Goal: Check status: Check status

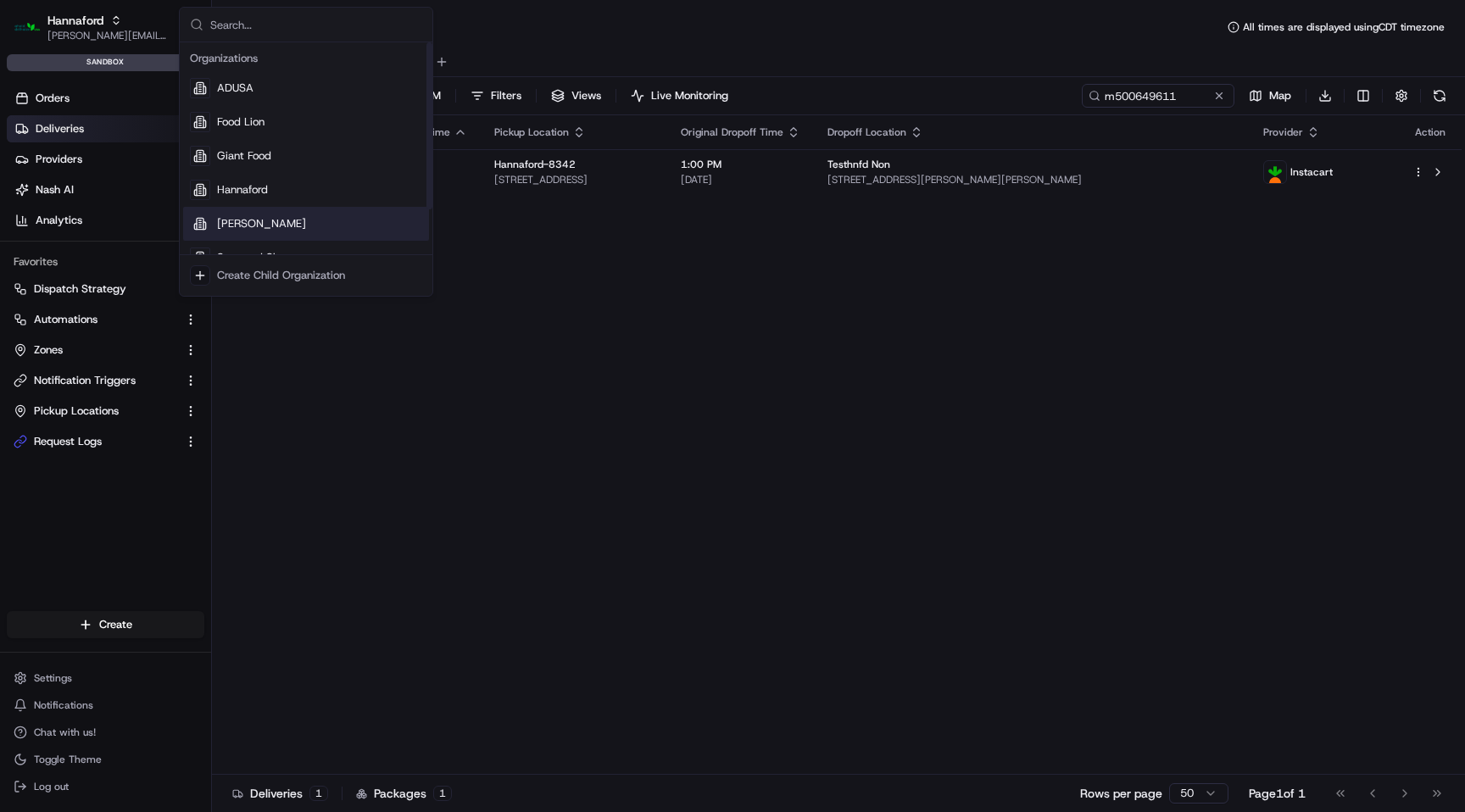
click at [282, 228] on div "[PERSON_NAME]" at bounding box center [305, 223] width 246 height 34
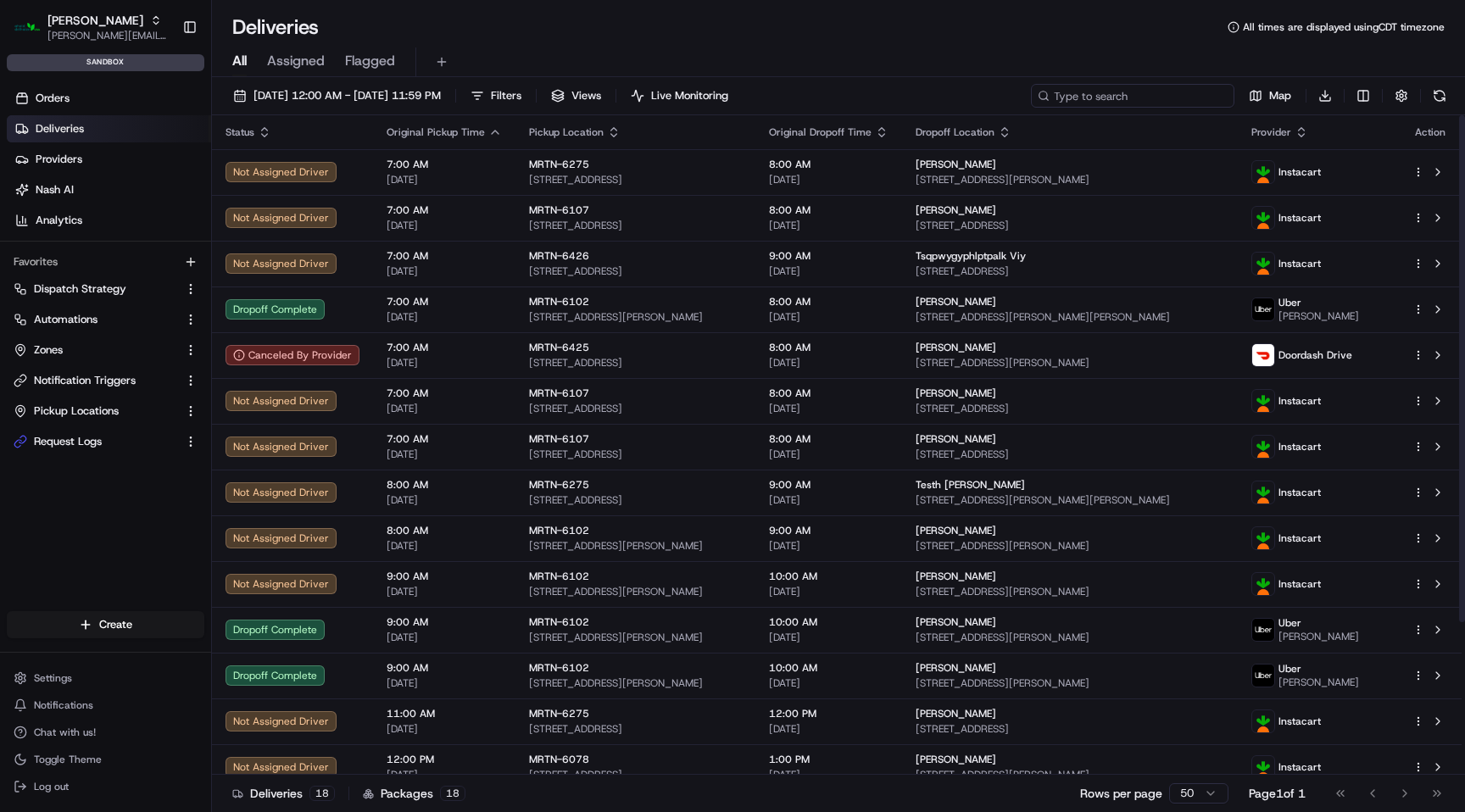
click at [1170, 99] on input at bounding box center [1133, 96] width 204 height 24
paste input "m500652097"
type input "m500652097"
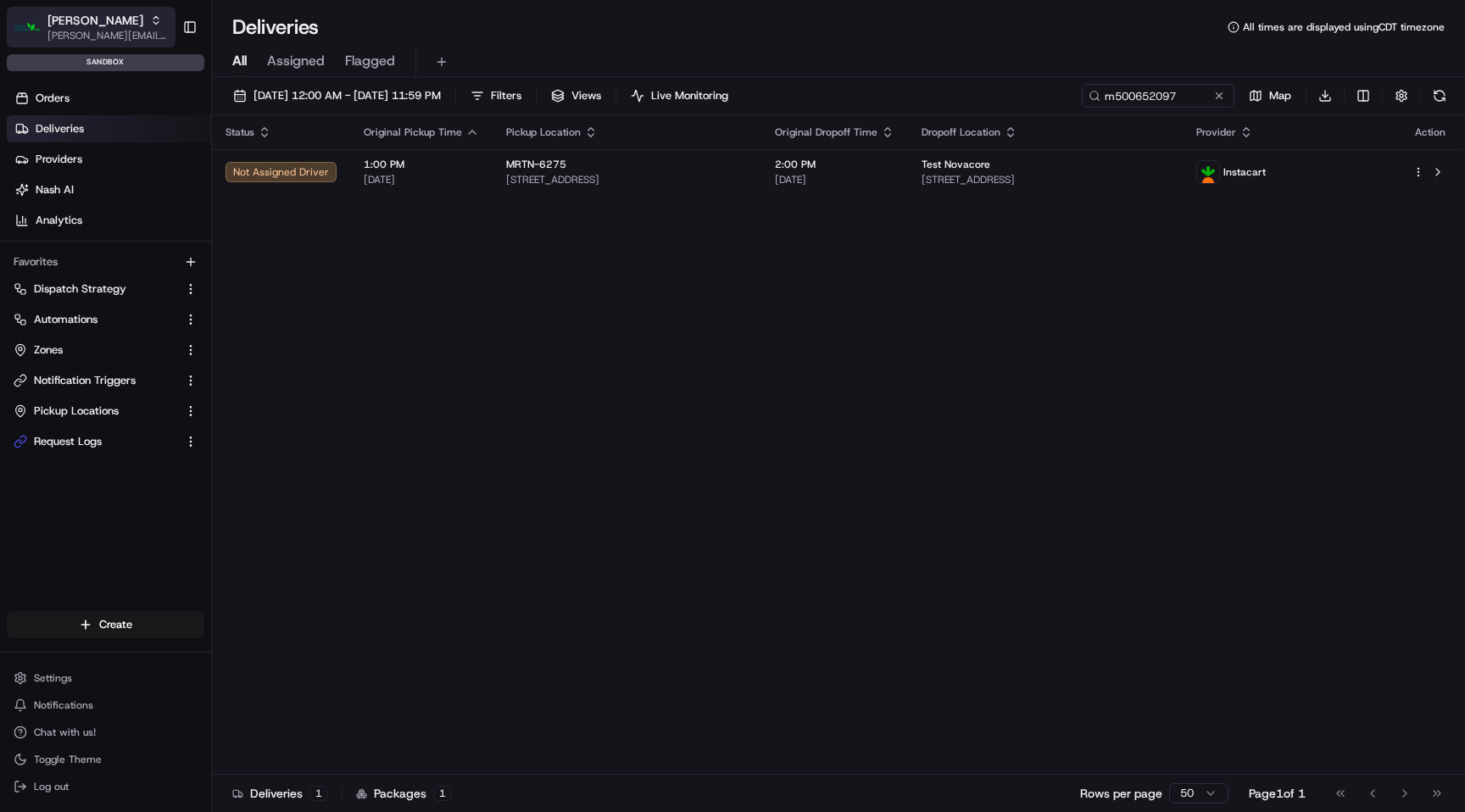
click at [87, 27] on span "[PERSON_NAME]" at bounding box center [95, 20] width 96 height 17
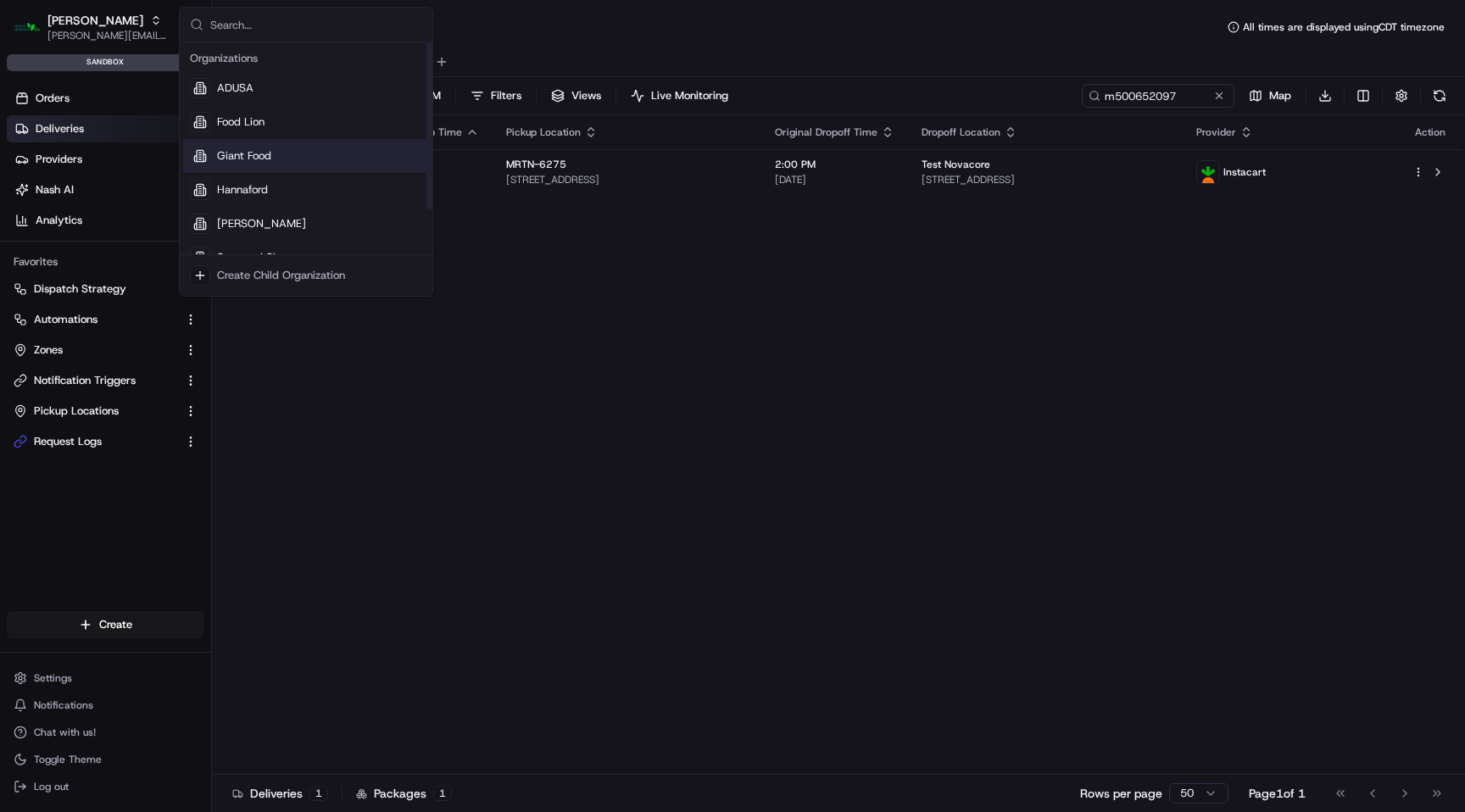
click at [258, 153] on span "Giant Food" at bounding box center [243, 155] width 54 height 16
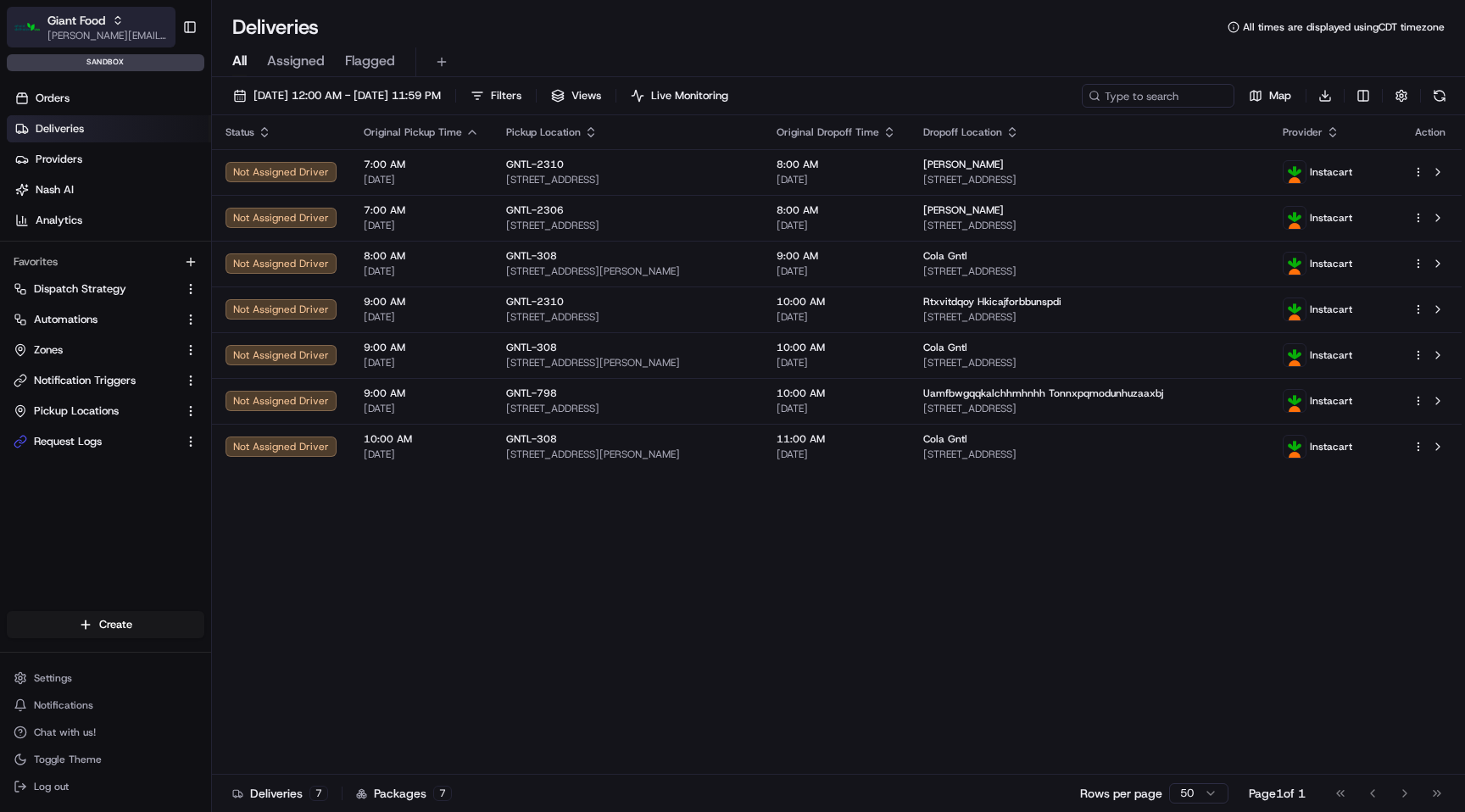
click at [115, 20] on icon "button" at bounding box center [117, 20] width 12 height 12
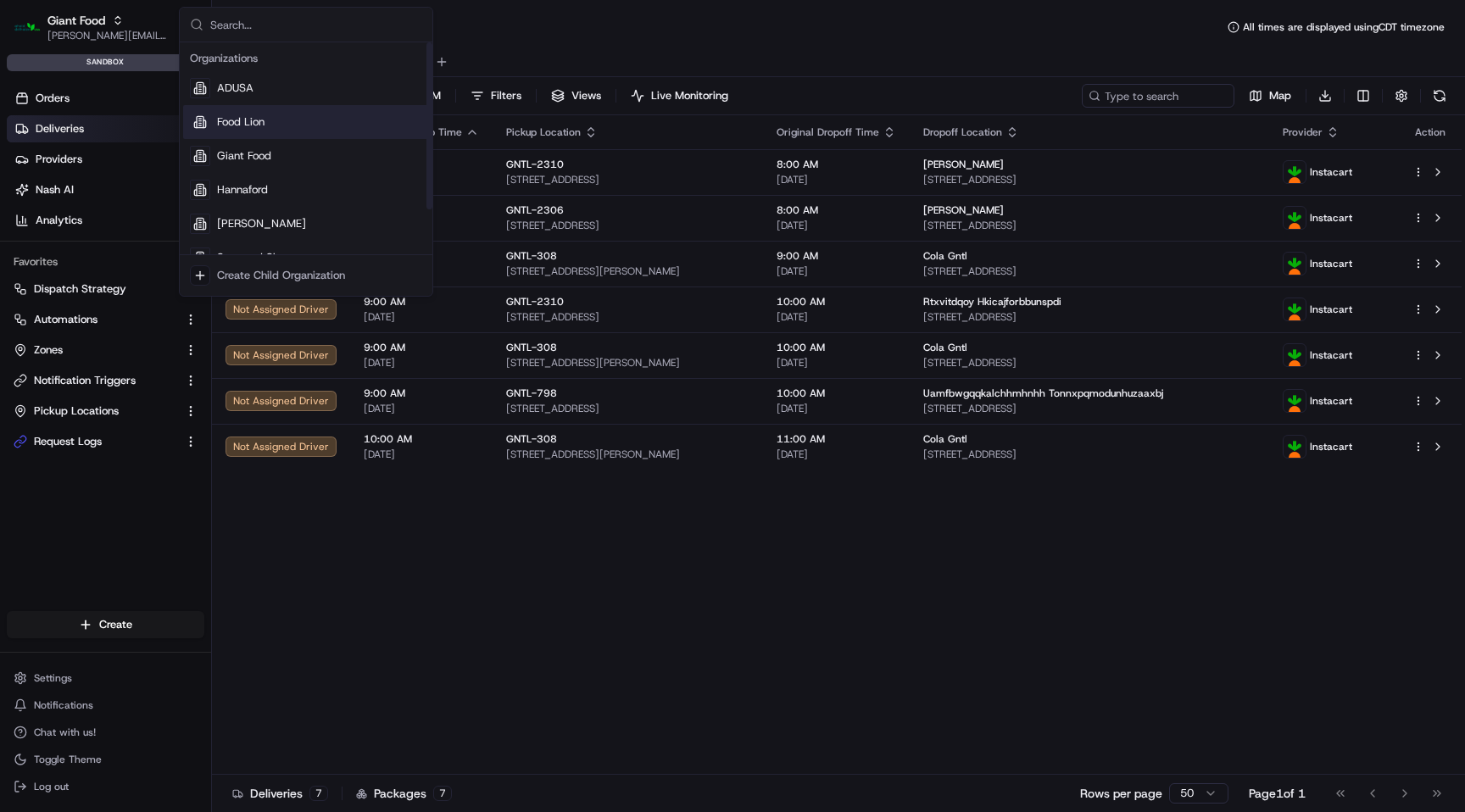
click at [254, 116] on span "Food Lion" at bounding box center [241, 122] width 48 height 16
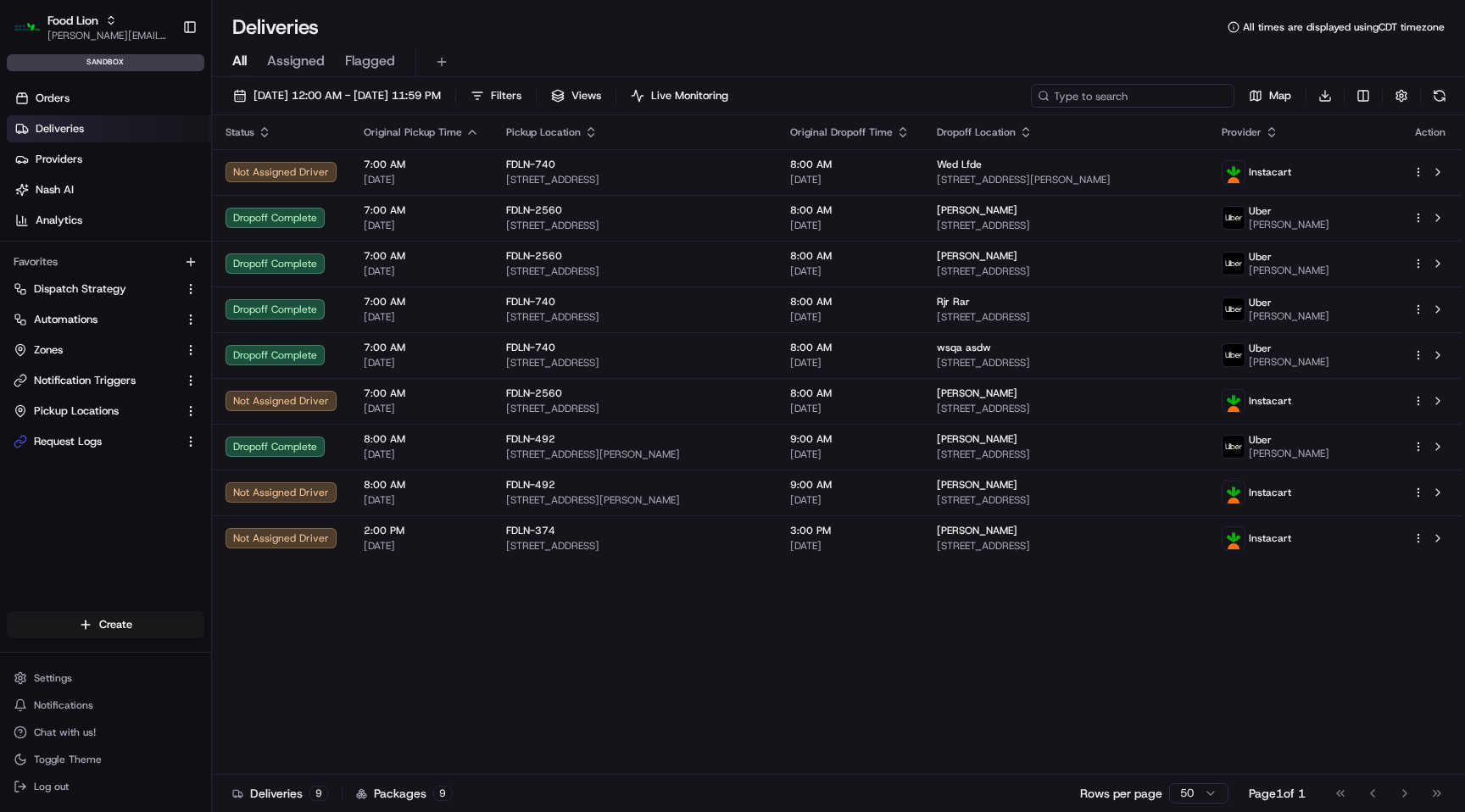
click at [1131, 95] on input at bounding box center [1133, 96] width 204 height 24
paste input "m500596306"
type input "m500596306"
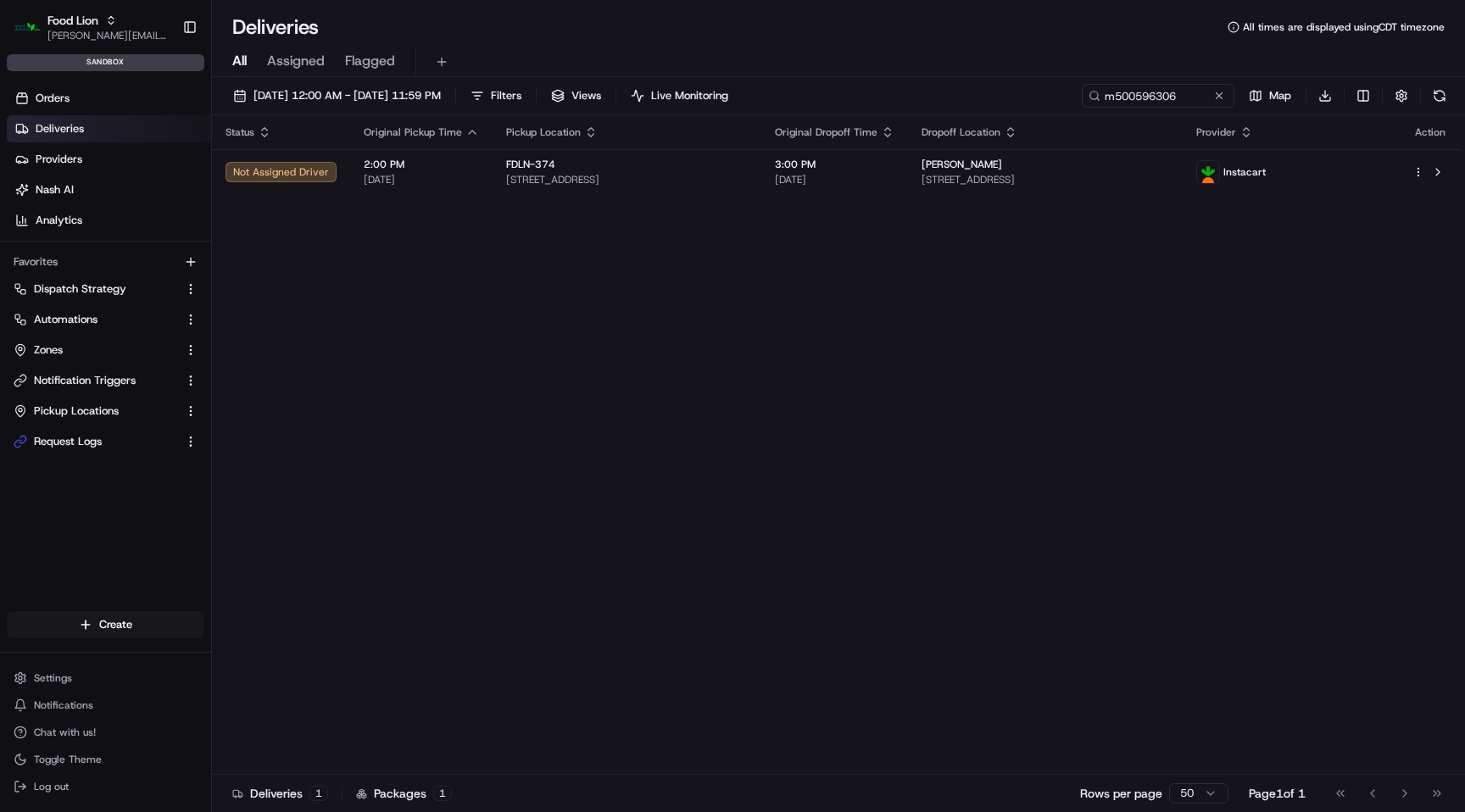
click at [878, 29] on div "Deliveries All times are displayed using CDT timezone" at bounding box center [839, 27] width 1254 height 27
click at [1443, 96] on button at bounding box center [1440, 96] width 24 height 24
